Goal: Transaction & Acquisition: Download file/media

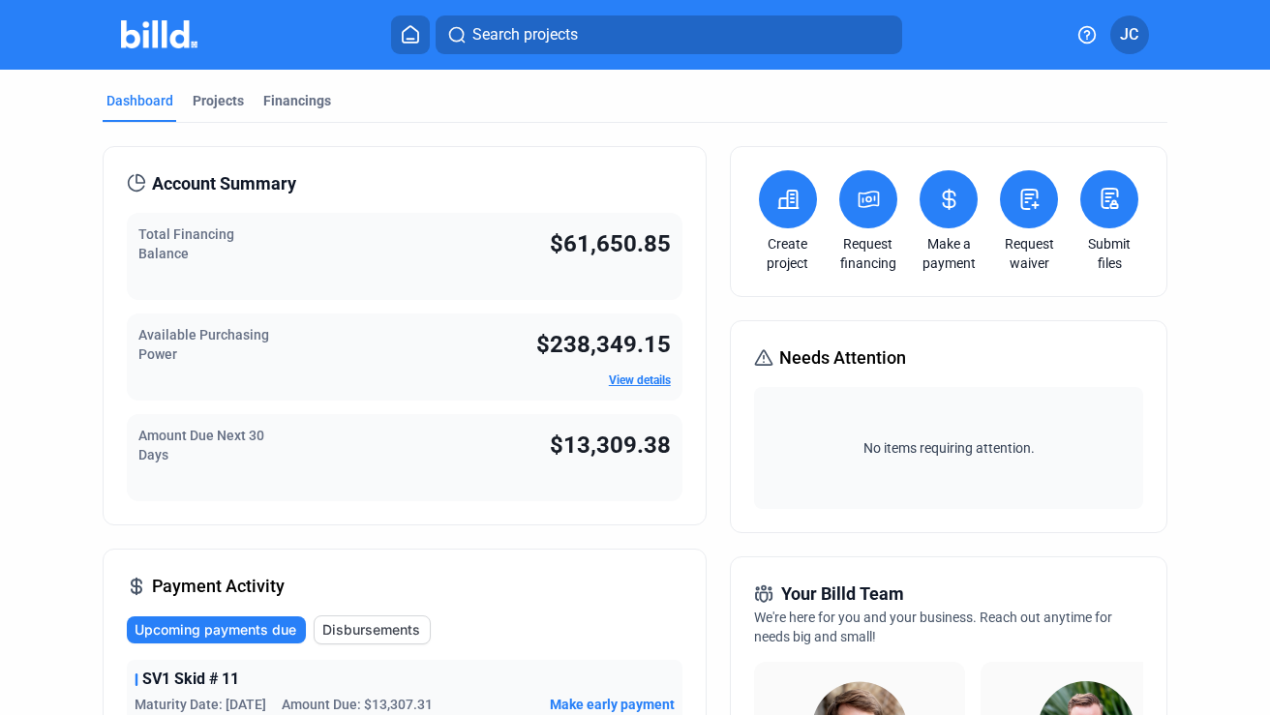
click at [1126, 28] on span "JC" at bounding box center [1129, 34] width 18 height 23
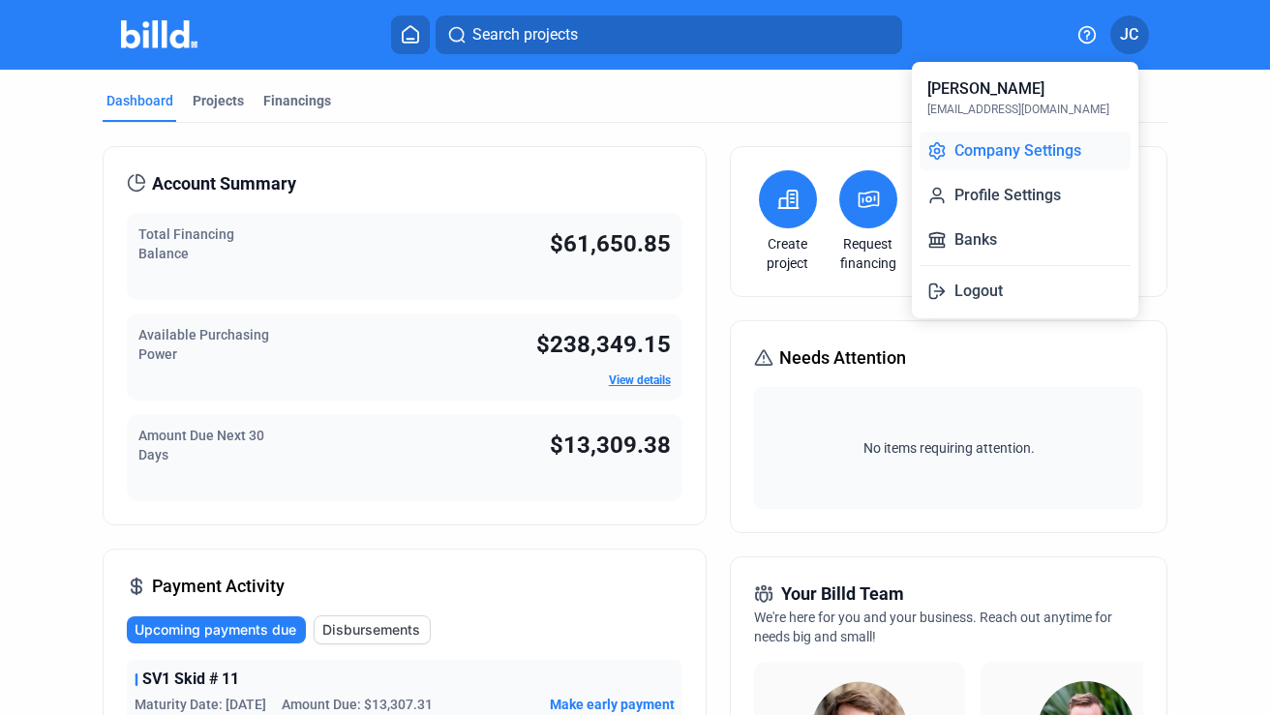
click at [1011, 154] on button "Company Settings" at bounding box center [1024, 151] width 211 height 39
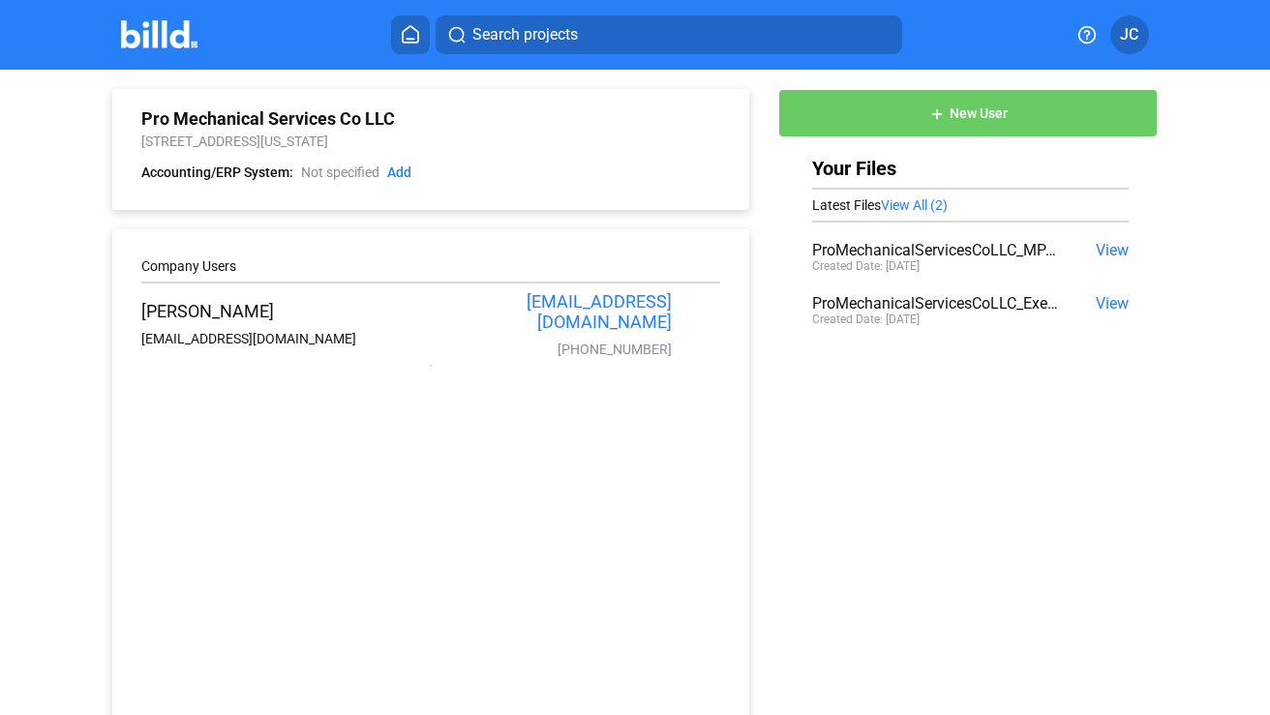
click at [1095, 250] on span "View" at bounding box center [1111, 250] width 33 height 18
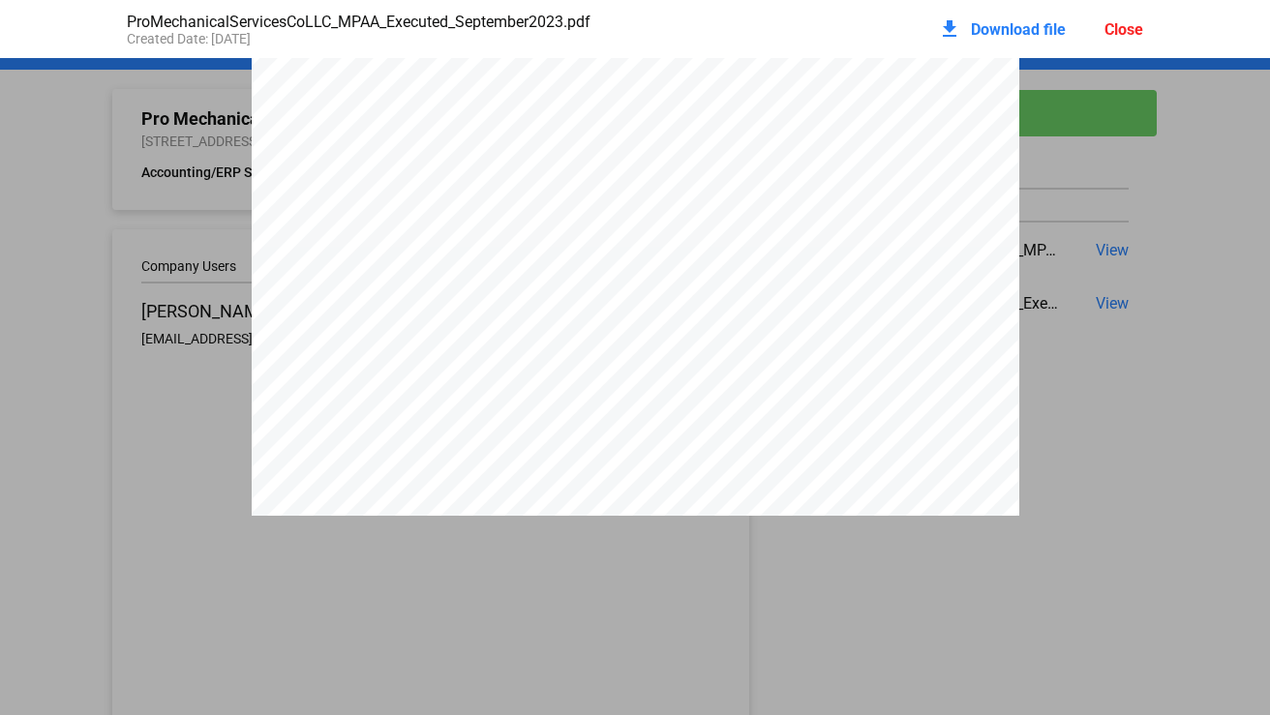
scroll to position [7862, 0]
click at [992, 30] on span "Download file" at bounding box center [1018, 29] width 95 height 18
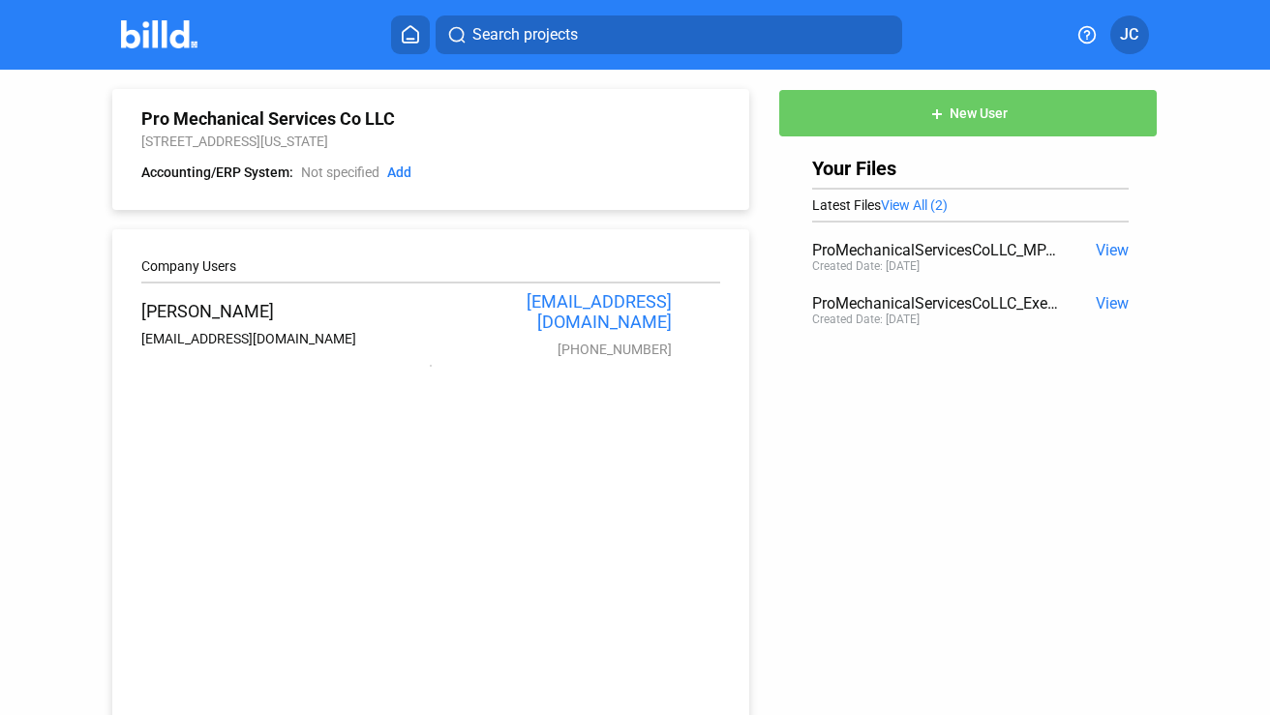
click at [1104, 252] on span "View" at bounding box center [1111, 250] width 33 height 18
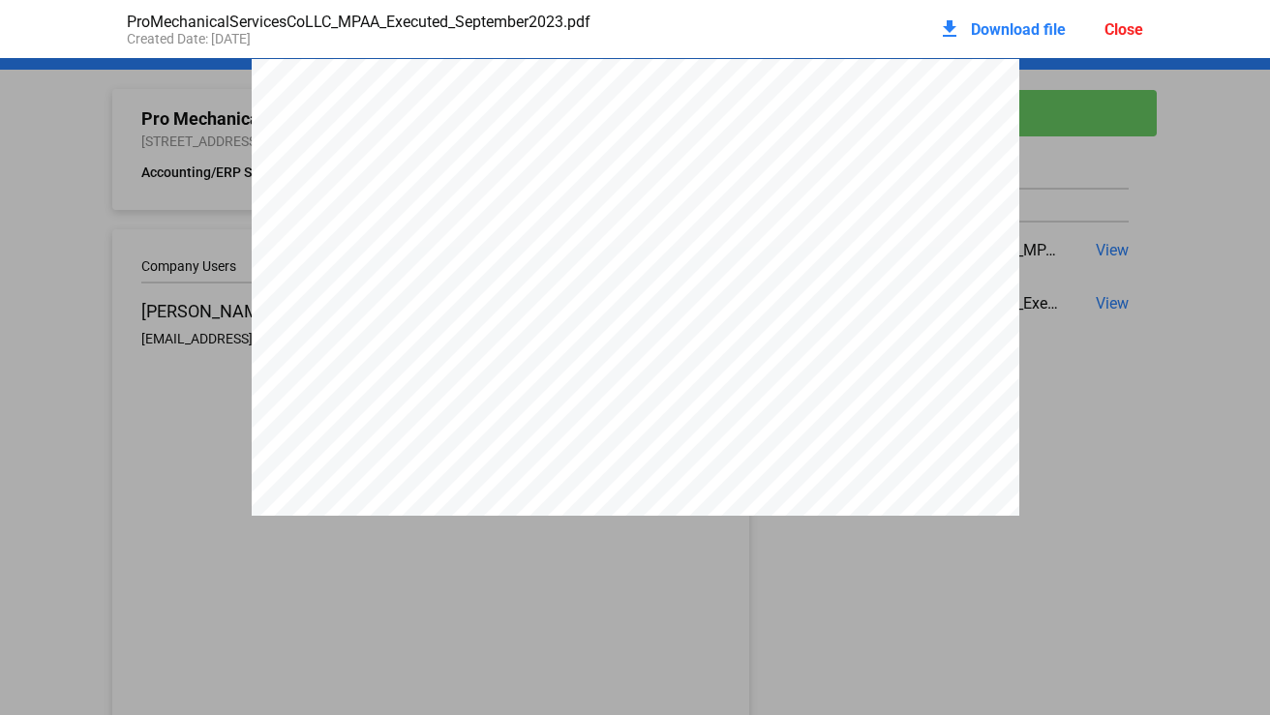
scroll to position [10, 0]
click at [983, 27] on span "Download file" at bounding box center [1018, 29] width 95 height 18
